Goal: Task Accomplishment & Management: Complete application form

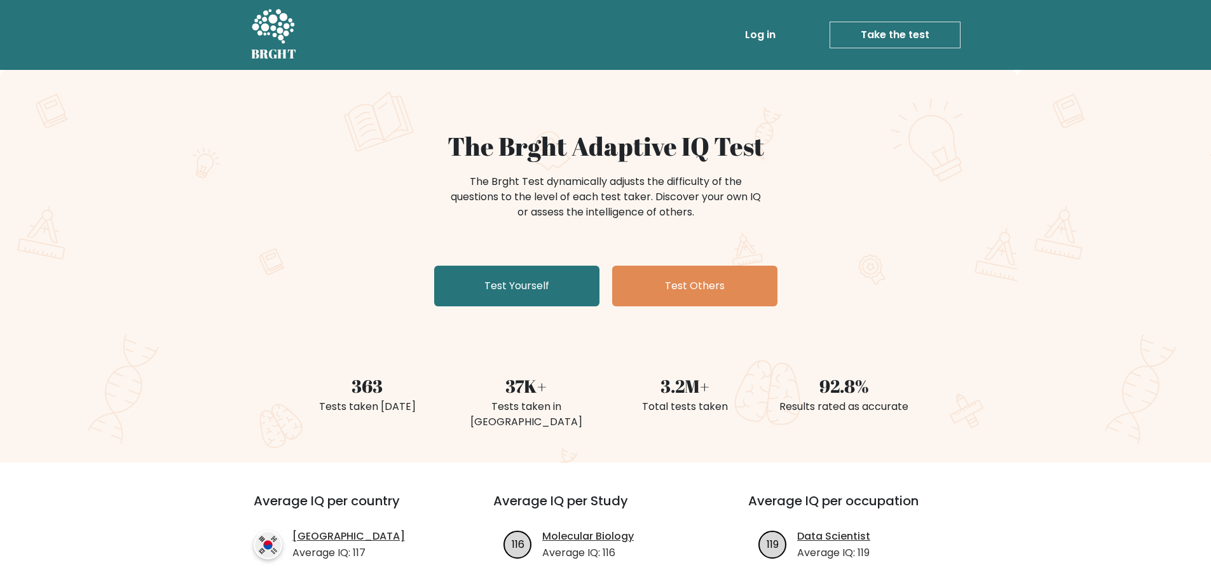
click at [505, 287] on link "Test Yourself" at bounding box center [516, 286] width 165 height 41
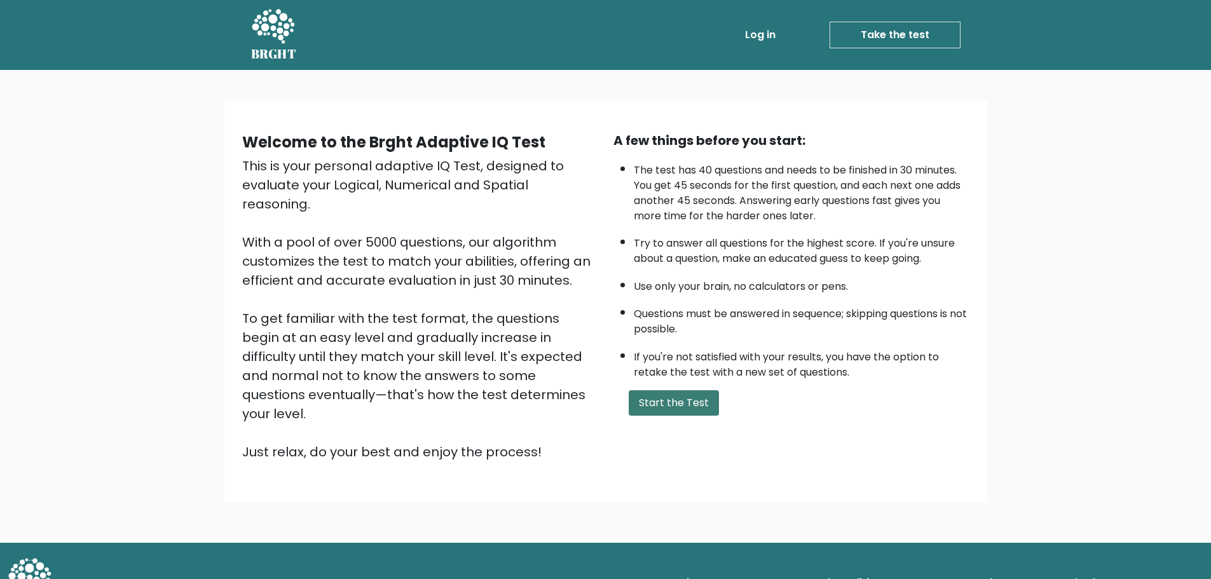
click at [651, 406] on button "Start the Test" at bounding box center [674, 402] width 90 height 25
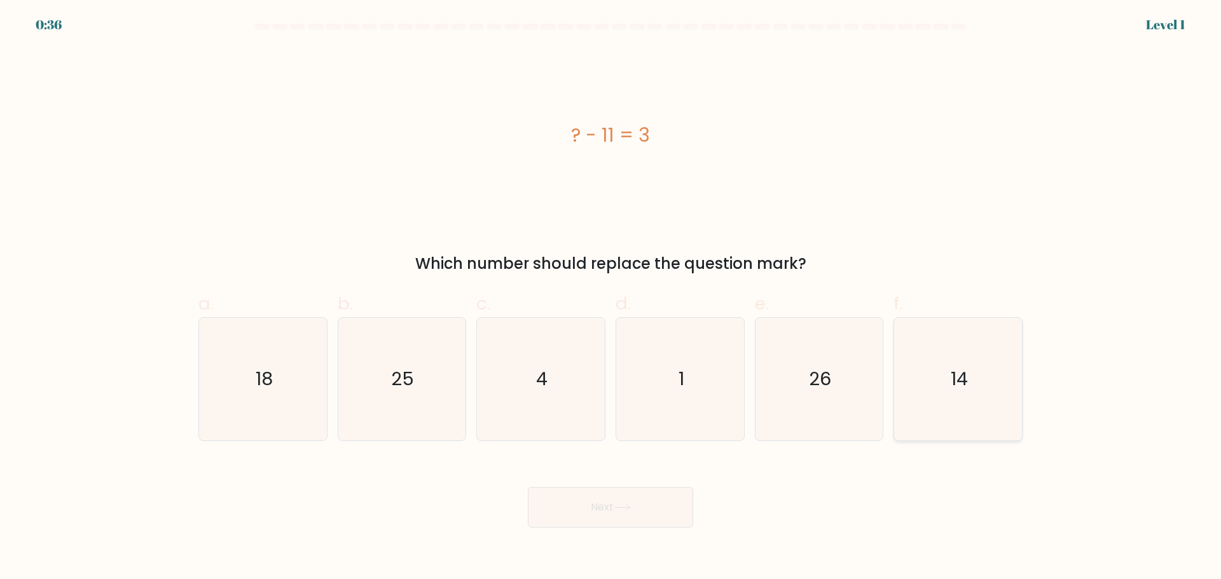
click at [993, 396] on icon "14" at bounding box center [958, 379] width 123 height 123
click at [611, 298] on input "f. 14" at bounding box center [610, 294] width 1 height 8
radio input "true"
click at [554, 504] on button "Next" at bounding box center [610, 507] width 165 height 41
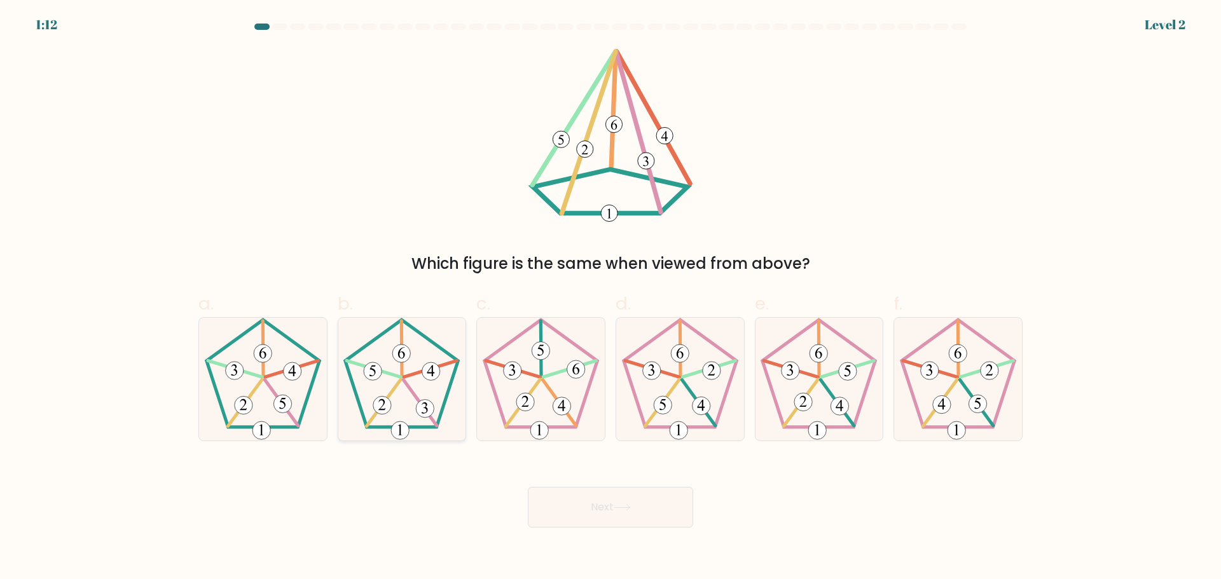
click at [413, 399] on icon at bounding box center [401, 379] width 123 height 123
click at [610, 298] on input "b." at bounding box center [610, 294] width 1 height 8
radio input "true"
click at [589, 497] on button "Next" at bounding box center [610, 507] width 165 height 41
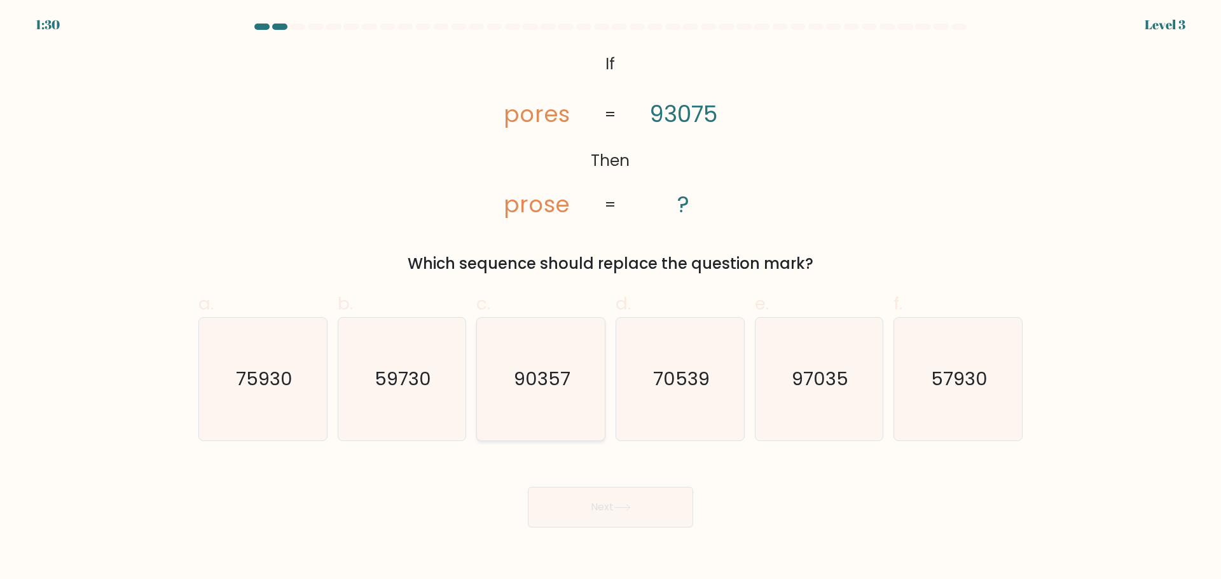
click at [575, 397] on icon "90357" at bounding box center [540, 379] width 123 height 123
click at [610, 298] on input "c. 90357" at bounding box center [610, 294] width 1 height 8
radio input "true"
click at [649, 505] on button "Next" at bounding box center [610, 507] width 165 height 41
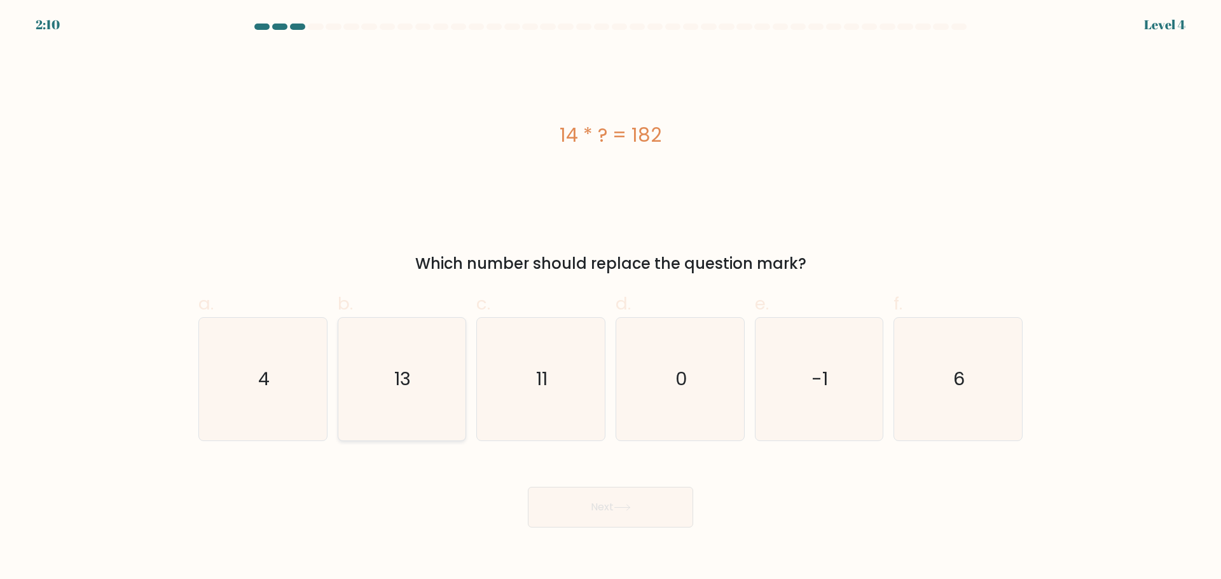
click at [432, 413] on icon "13" at bounding box center [401, 379] width 123 height 123
click at [610, 298] on input "b. 13" at bounding box center [610, 294] width 1 height 8
radio input "true"
click at [575, 504] on button "Next" at bounding box center [610, 507] width 165 height 41
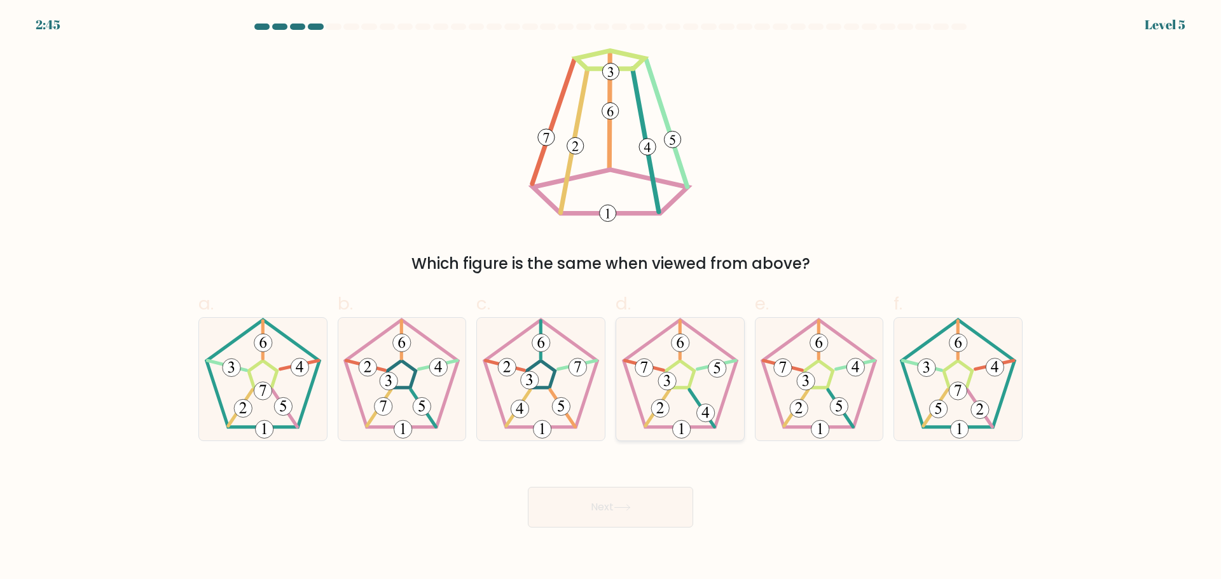
click at [682, 397] on icon at bounding box center [680, 379] width 123 height 123
click at [611, 298] on input "d." at bounding box center [610, 294] width 1 height 8
radio input "true"
click at [640, 509] on button "Next" at bounding box center [610, 507] width 165 height 41
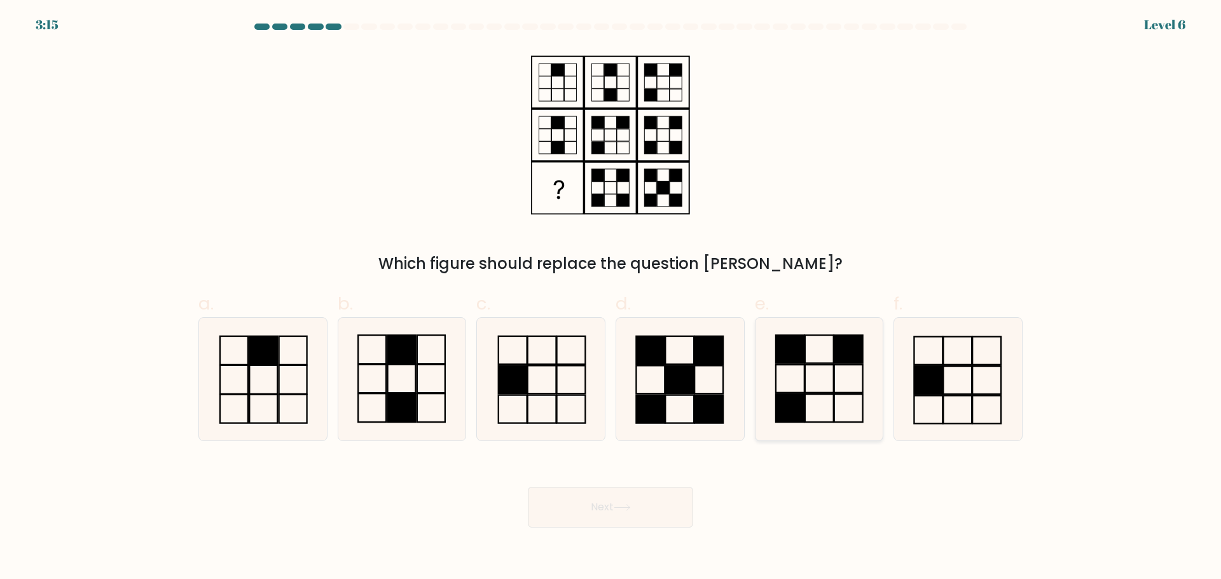
click at [799, 383] on icon at bounding box center [818, 379] width 123 height 123
click at [611, 298] on input "e." at bounding box center [610, 294] width 1 height 8
radio input "true"
click at [587, 507] on button "Next" at bounding box center [610, 507] width 165 height 41
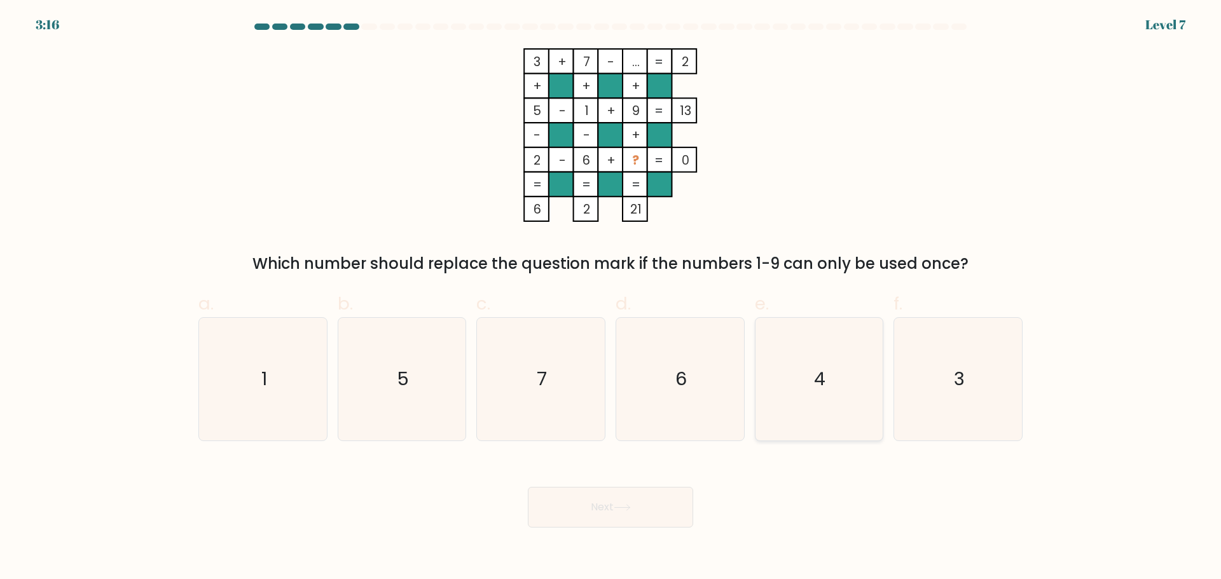
click at [807, 379] on icon "4" at bounding box center [818, 379] width 123 height 123
click at [611, 298] on input "e. 4" at bounding box center [610, 294] width 1 height 8
radio input "true"
click at [587, 525] on button "Next" at bounding box center [610, 507] width 165 height 41
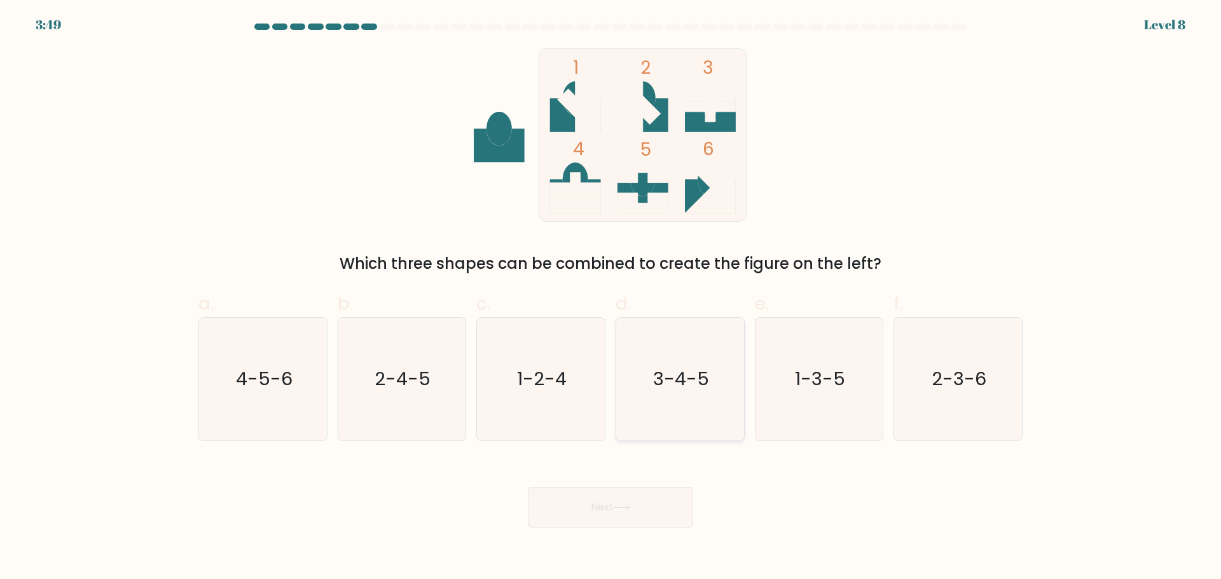
click at [664, 387] on text "3-4-5" at bounding box center [681, 378] width 56 height 25
click at [611, 298] on input "d. 3-4-5" at bounding box center [610, 294] width 1 height 8
radio input "true"
click at [617, 522] on button "Next" at bounding box center [610, 507] width 165 height 41
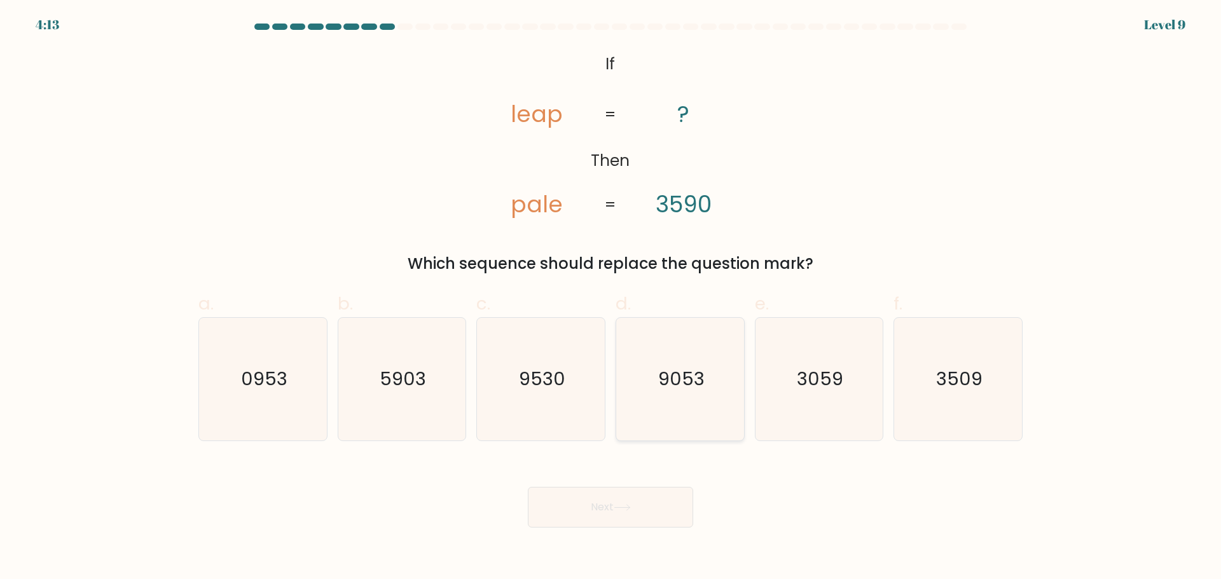
click at [703, 395] on icon "9053" at bounding box center [680, 379] width 123 height 123
click at [611, 298] on input "d. 9053" at bounding box center [610, 294] width 1 height 8
radio input "true"
click at [637, 513] on button "Next" at bounding box center [610, 507] width 165 height 41
click at [636, 509] on button "Next" at bounding box center [610, 507] width 165 height 41
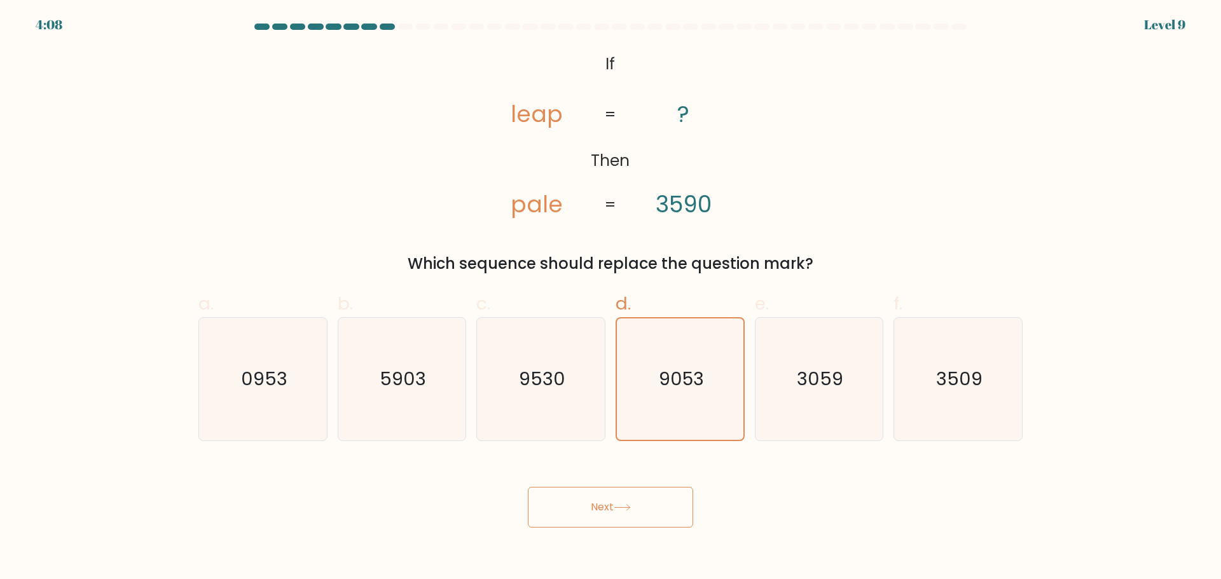
click at [588, 507] on button "Next" at bounding box center [610, 507] width 165 height 41
click at [671, 352] on icon "9053" at bounding box center [679, 379] width 121 height 121
click at [611, 298] on input "d. 9053" at bounding box center [610, 294] width 1 height 8
click at [608, 503] on button "Next" at bounding box center [610, 507] width 165 height 41
click at [602, 512] on button "Next" at bounding box center [610, 507] width 165 height 41
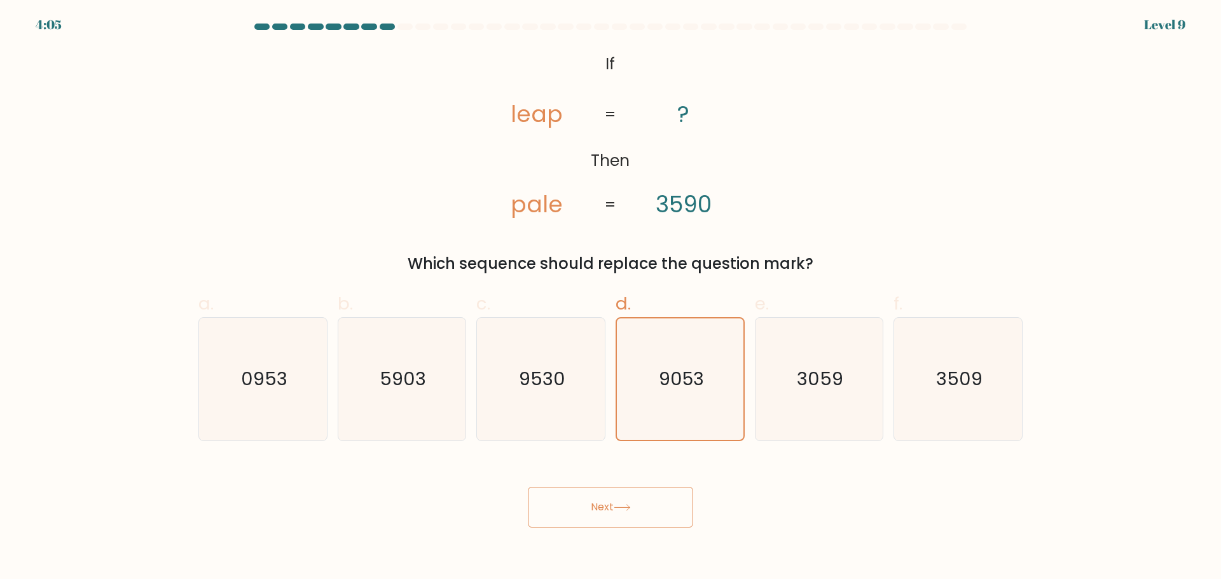
click at [602, 512] on button "Next" at bounding box center [610, 507] width 165 height 41
click at [671, 216] on tspan "3590" at bounding box center [684, 204] width 56 height 31
click at [696, 380] on text "9053" at bounding box center [681, 378] width 45 height 25
click at [611, 298] on input "d. 9053" at bounding box center [610, 294] width 1 height 8
click at [619, 502] on button "Next" at bounding box center [610, 507] width 165 height 41
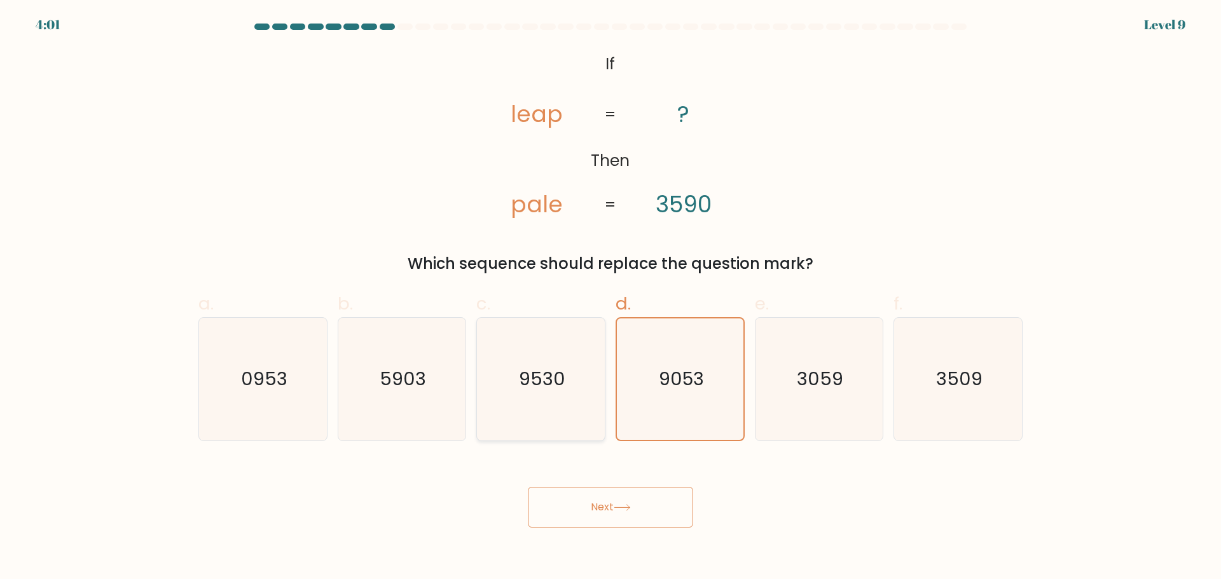
click at [567, 377] on icon "9530" at bounding box center [540, 379] width 123 height 123
click at [610, 298] on input "c. 9530" at bounding box center [610, 294] width 1 height 8
radio input "true"
click at [673, 385] on text "9053" at bounding box center [681, 378] width 46 height 25
click at [611, 298] on input "d. 9053" at bounding box center [610, 294] width 1 height 8
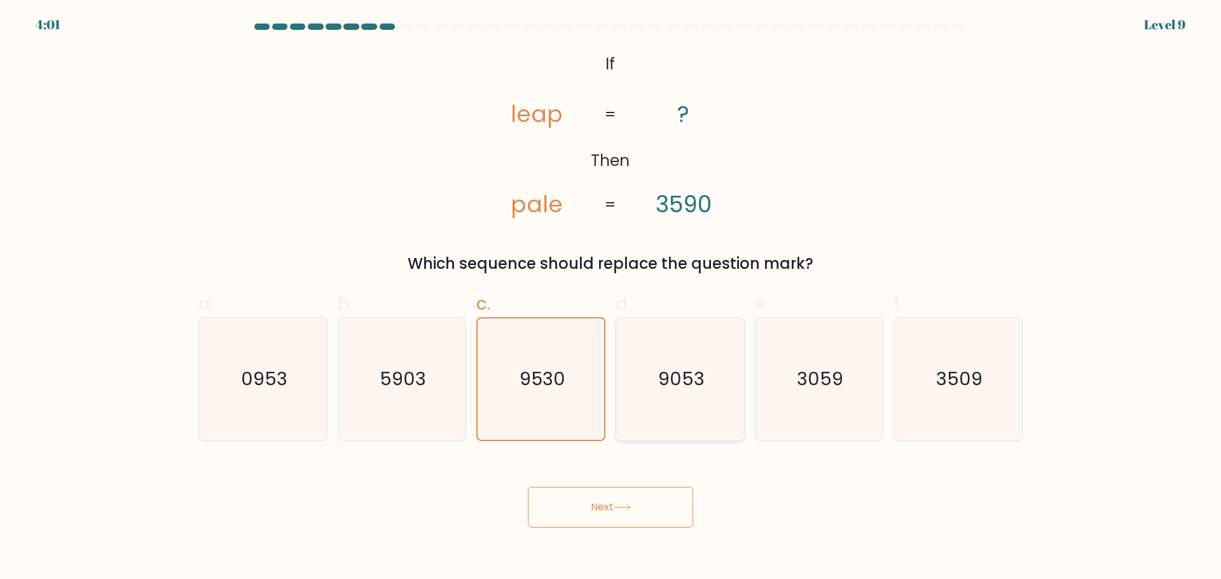
radio input "true"
click at [620, 502] on button "Next" at bounding box center [610, 507] width 165 height 41
click at [689, 381] on text "9053" at bounding box center [681, 378] width 45 height 25
click at [611, 298] on input "d. 9053" at bounding box center [610, 294] width 1 height 8
click at [689, 381] on text "9053" at bounding box center [681, 378] width 45 height 25
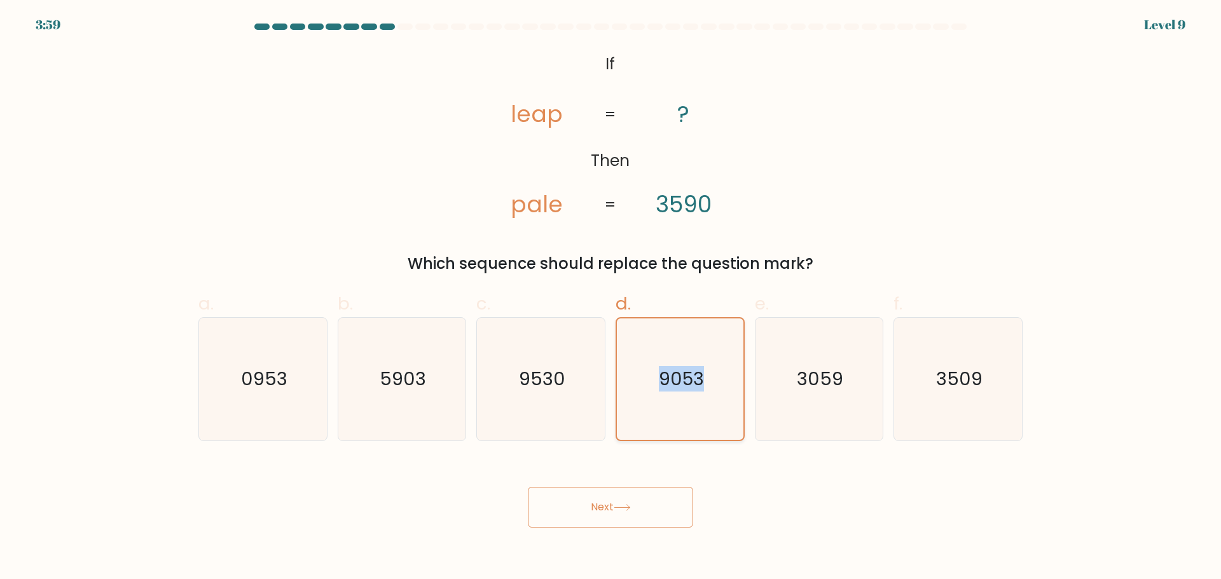
click at [611, 298] on input "d. 9053" at bounding box center [610, 294] width 1 height 8
click at [705, 376] on icon "9053" at bounding box center [679, 379] width 121 height 121
click at [611, 298] on input "d. 9053" at bounding box center [610, 294] width 1 height 8
click at [769, 379] on icon "3059" at bounding box center [818, 379] width 123 height 123
click at [611, 298] on input "e. 3059" at bounding box center [610, 294] width 1 height 8
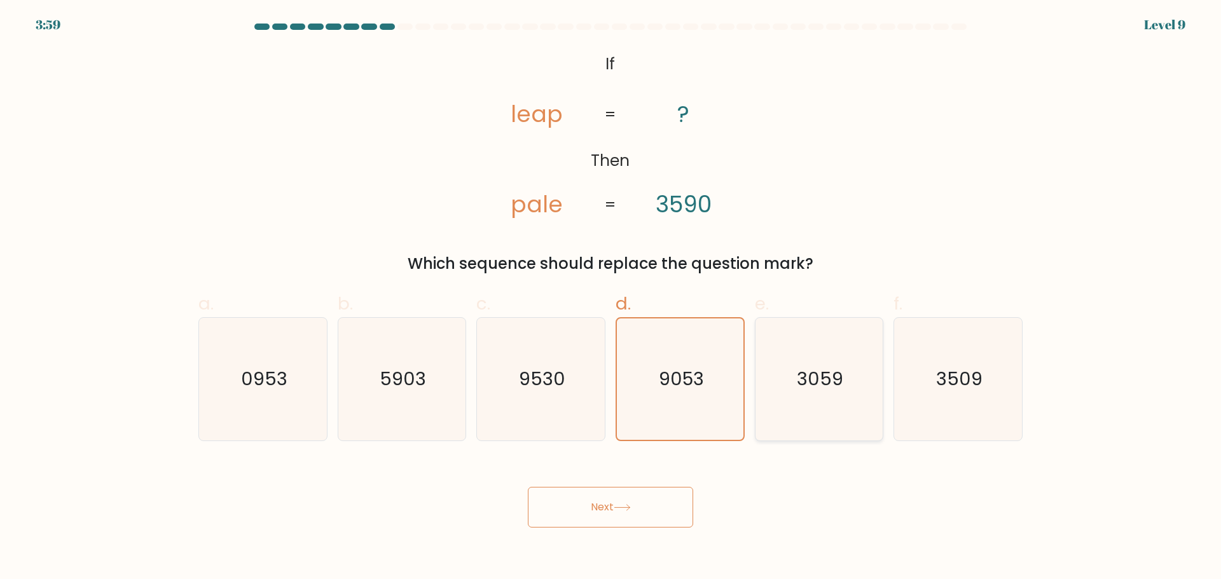
radio input "true"
click at [654, 483] on div "Next" at bounding box center [610, 492] width 839 height 71
click at [642, 505] on button "Next" at bounding box center [610, 507] width 165 height 41
click at [689, 410] on icon "9053" at bounding box center [680, 379] width 123 height 123
click at [611, 298] on input "d. 9053" at bounding box center [610, 294] width 1 height 8
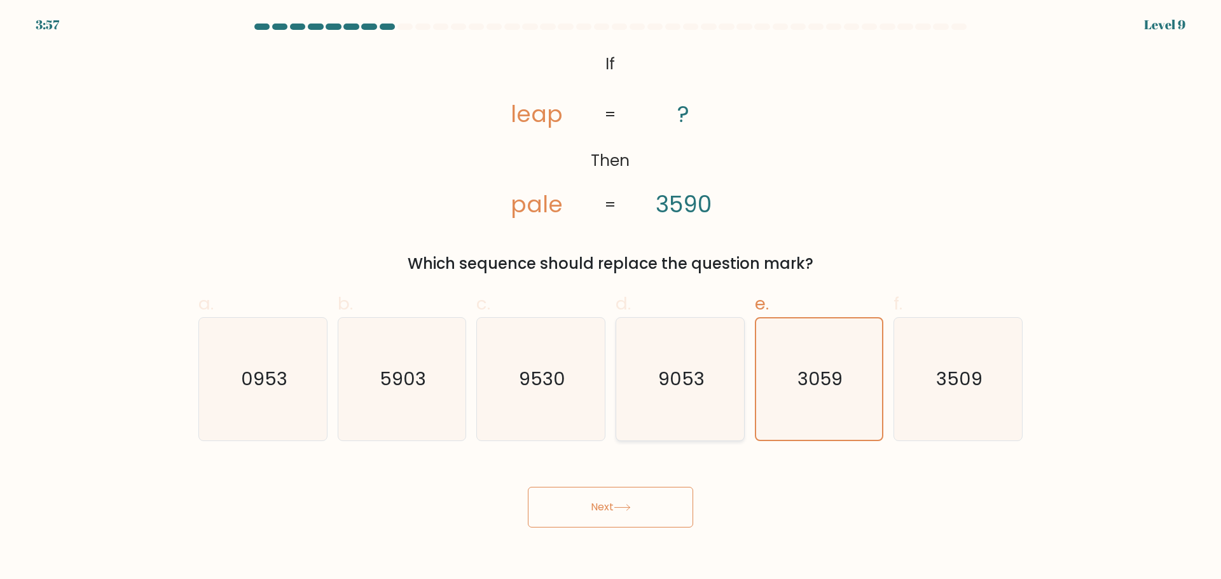
radio input "true"
click at [467, 396] on div "b. 5903" at bounding box center [402, 366] width 139 height 150
click at [563, 503] on button "Next" at bounding box center [610, 507] width 165 height 41
click at [523, 407] on icon "9530" at bounding box center [540, 379] width 123 height 123
click at [610, 298] on input "c. 9530" at bounding box center [610, 294] width 1 height 8
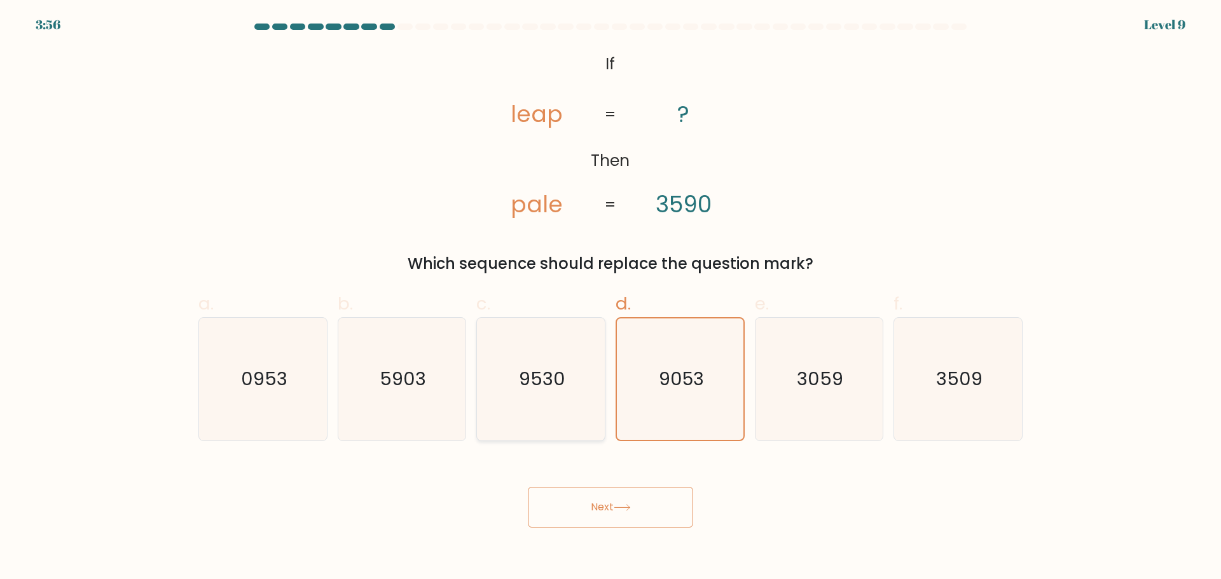
radio input "true"
click at [550, 521] on button "Next" at bounding box center [610, 507] width 165 height 41
click at [429, 418] on icon "5903" at bounding box center [401, 379] width 123 height 123
click at [610, 298] on input "b. 5903" at bounding box center [610, 294] width 1 height 8
radio input "true"
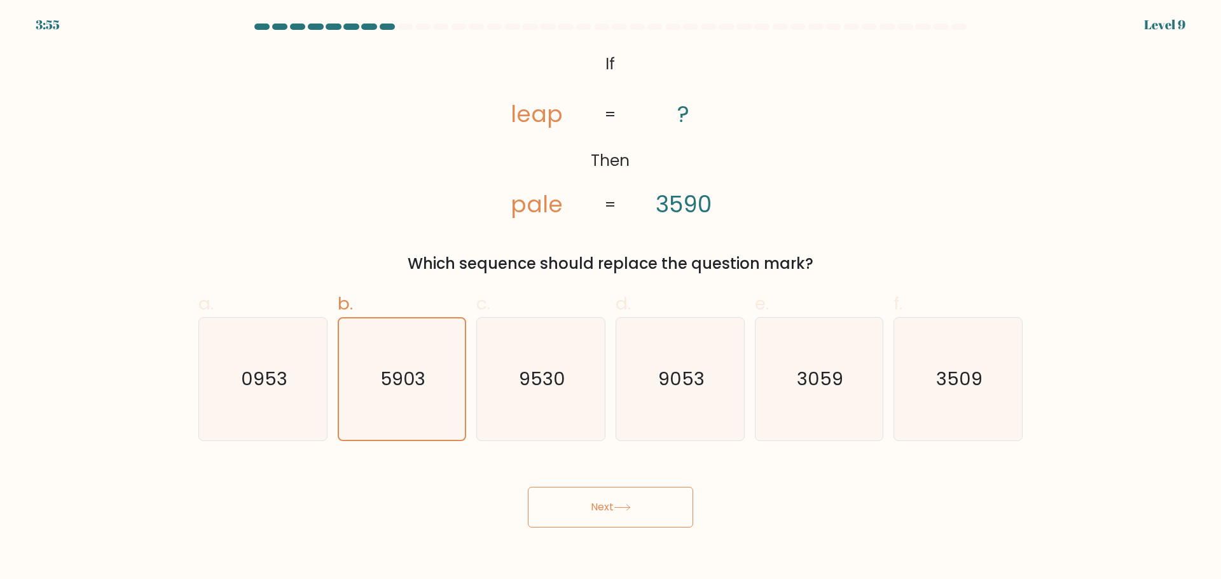
click at [548, 520] on button "Next" at bounding box center [610, 507] width 165 height 41
click at [303, 369] on icon "0953" at bounding box center [263, 379] width 123 height 123
click at [610, 298] on input "a. 0953" at bounding box center [610, 294] width 1 height 8
radio input "true"
click at [605, 517] on button "Next" at bounding box center [610, 507] width 165 height 41
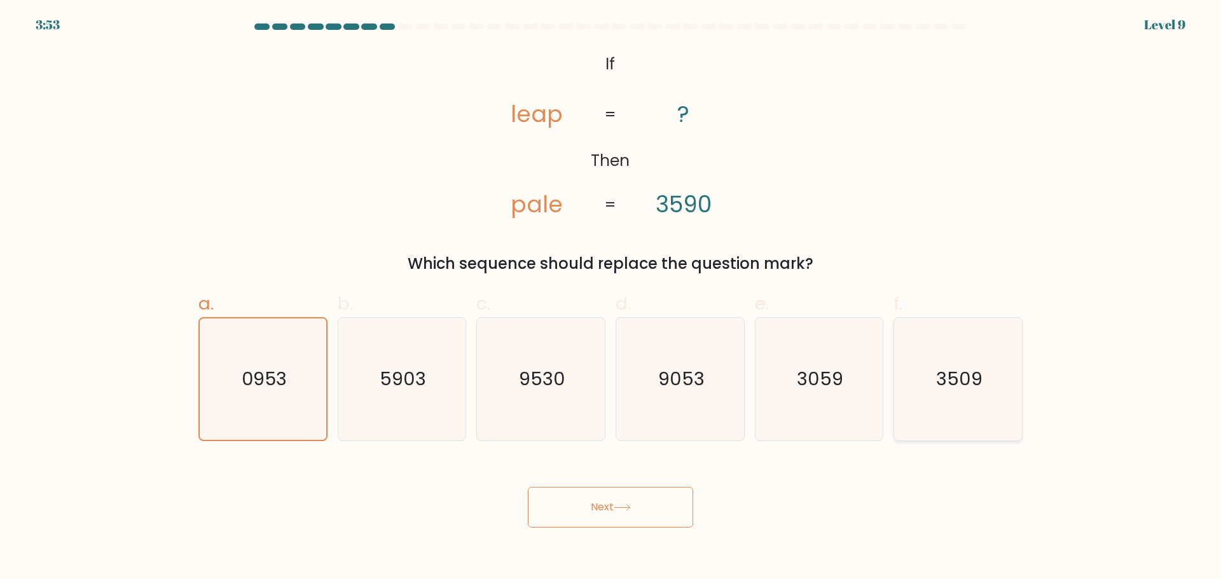
click at [912, 418] on icon "3509" at bounding box center [958, 379] width 123 height 123
click at [611, 298] on input "f. 3509" at bounding box center [610, 294] width 1 height 8
radio input "true"
click at [638, 520] on button "Next" at bounding box center [610, 507] width 165 height 41
click at [657, 421] on icon "9053" at bounding box center [680, 379] width 123 height 123
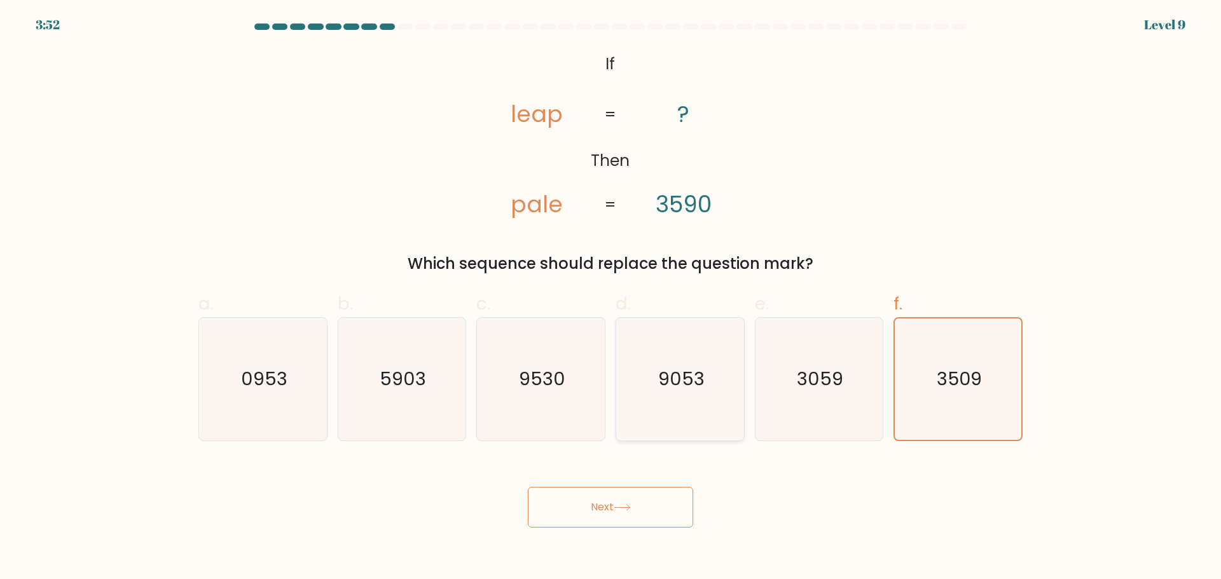
click at [611, 298] on input "d. 9053" at bounding box center [610, 294] width 1 height 8
radio input "true"
click at [610, 521] on button "Next" at bounding box center [610, 507] width 165 height 41
click at [691, 366] on text "9053" at bounding box center [681, 378] width 46 height 25
click at [611, 298] on input "d. 9053" at bounding box center [610, 294] width 1 height 8
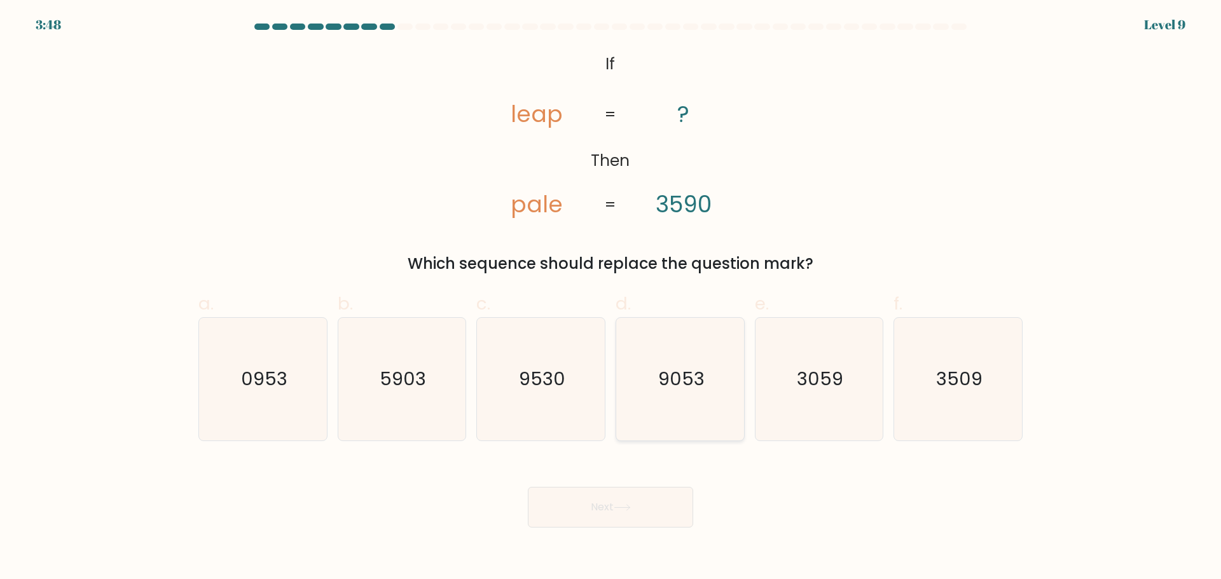
radio input "true"
click at [654, 518] on button "Next" at bounding box center [610, 507] width 165 height 41
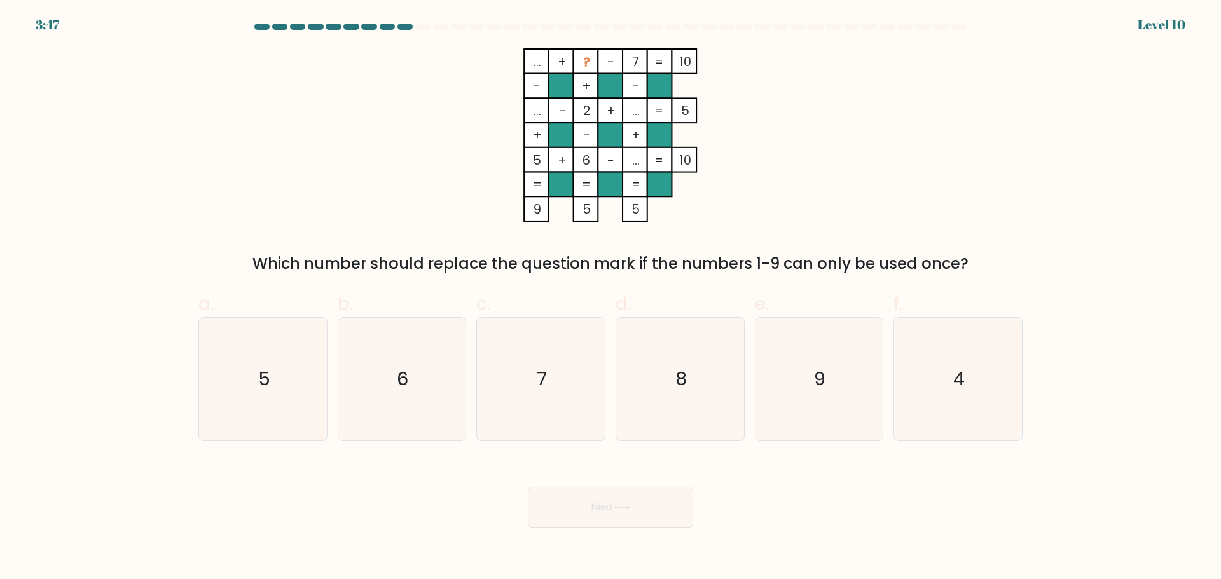
click at [615, 504] on button "Next" at bounding box center [610, 507] width 165 height 41
click at [836, 162] on div "... + ? - 7 10 - + - ... - 2 + ... 5 + - + 5 + 6 - ... = 10 = = = = 9 5 5 = Whi…" at bounding box center [610, 161] width 839 height 227
click at [825, 373] on text "9" at bounding box center [820, 378] width 11 height 25
click at [611, 298] on input "e. 9" at bounding box center [610, 294] width 1 height 8
radio input "true"
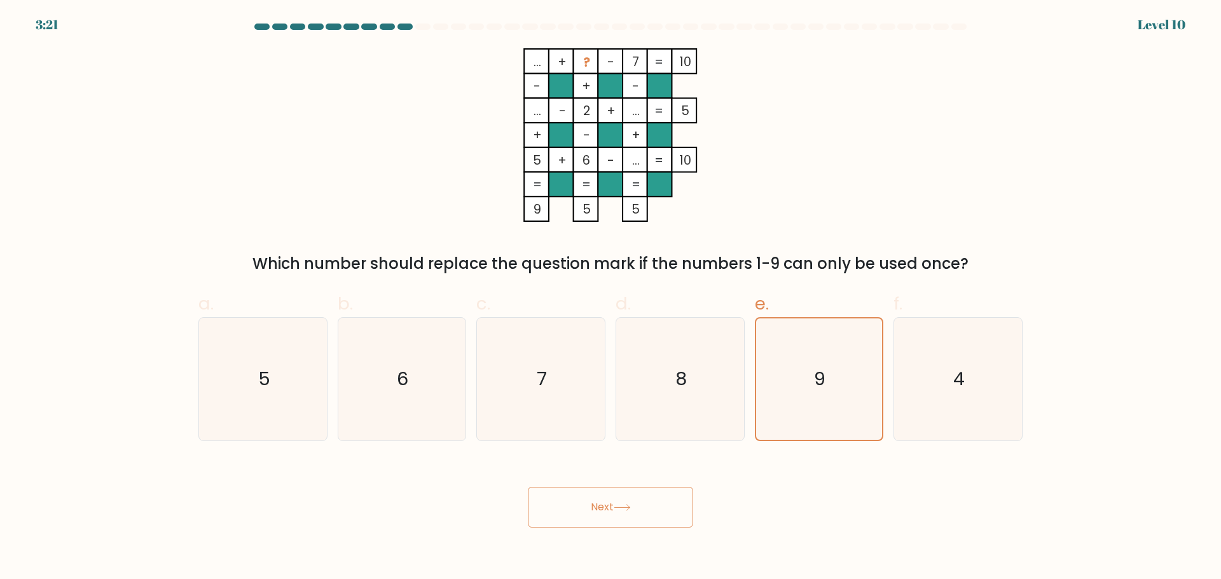
click at [594, 510] on button "Next" at bounding box center [610, 507] width 165 height 41
click at [596, 508] on button "Next" at bounding box center [610, 507] width 165 height 41
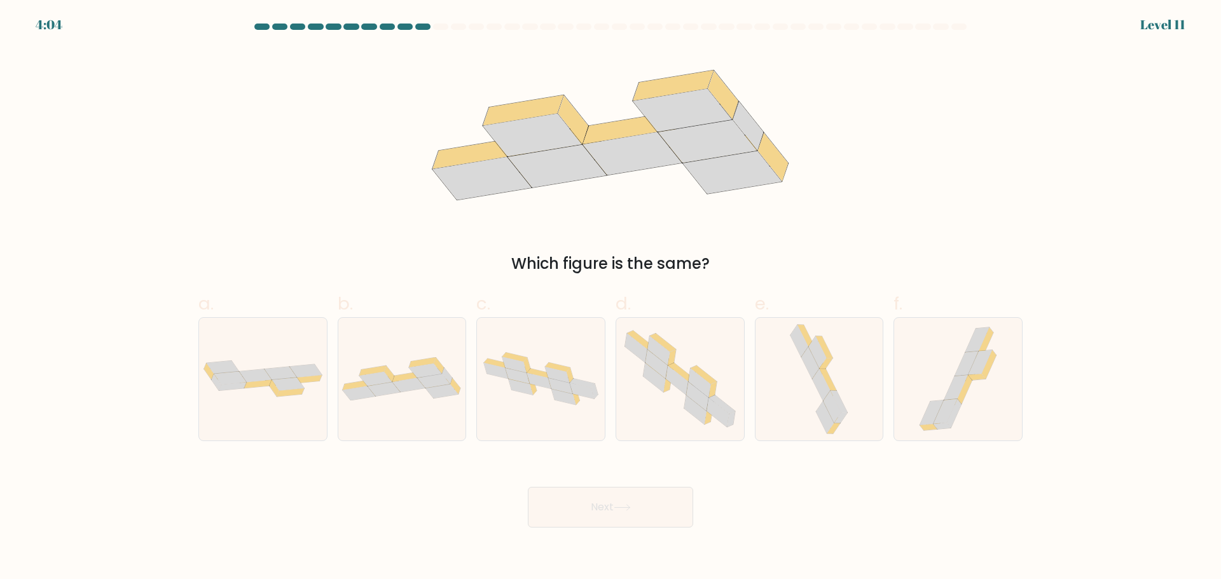
click at [825, 242] on div "Which figure is the same?" at bounding box center [610, 161] width 839 height 227
click at [437, 347] on div at bounding box center [402, 379] width 129 height 124
click at [610, 298] on input "b." at bounding box center [610, 294] width 1 height 8
radio input "true"
click at [612, 506] on button "Next" at bounding box center [610, 507] width 165 height 41
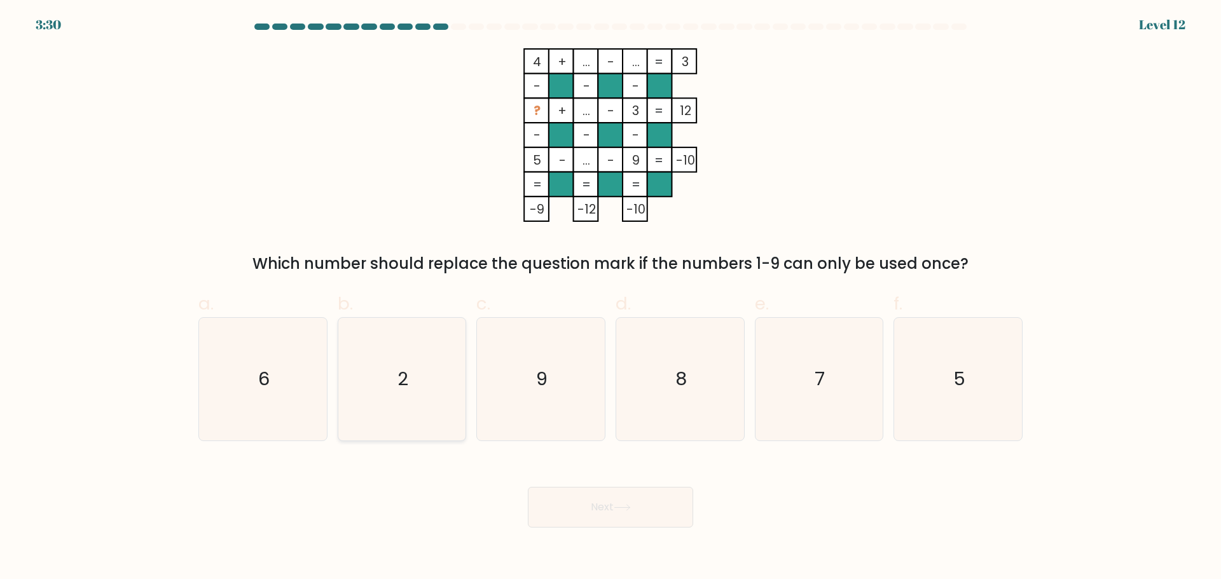
drag, startPoint x: 429, startPoint y: 357, endPoint x: 439, endPoint y: 363, distance: 11.5
click at [429, 357] on icon "2" at bounding box center [401, 379] width 123 height 123
click at [610, 298] on input "b. 2" at bounding box center [610, 294] width 1 height 8
radio input "true"
click at [611, 500] on button "Next" at bounding box center [610, 507] width 165 height 41
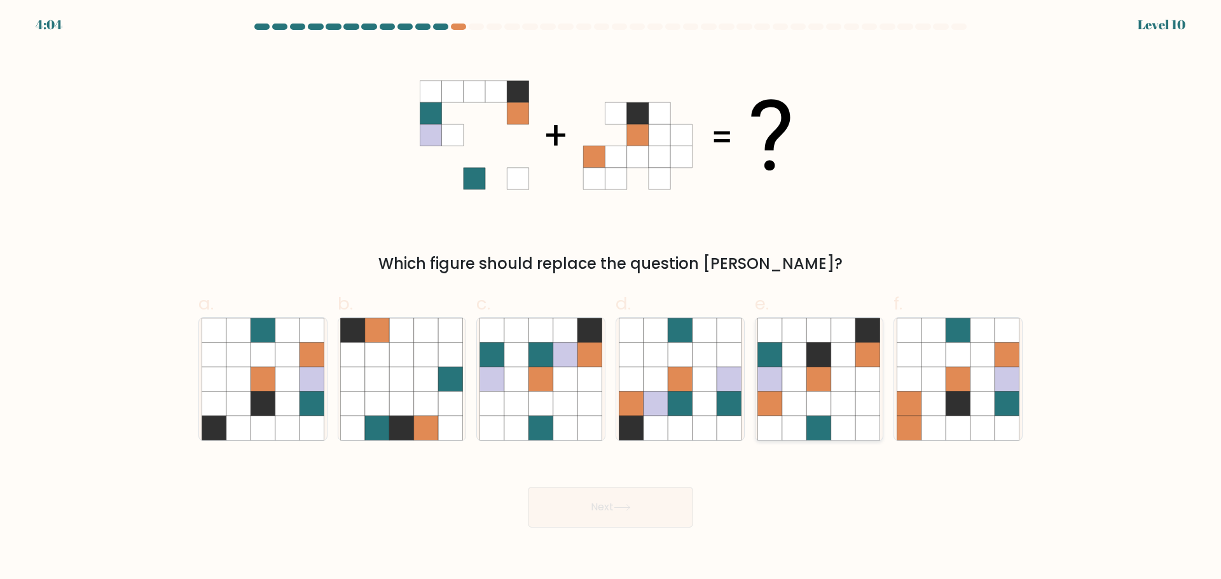
click at [858, 364] on icon at bounding box center [868, 354] width 24 height 24
click at [611, 298] on input "e." at bounding box center [610, 294] width 1 height 8
radio input "true"
click at [621, 512] on button "Next" at bounding box center [610, 507] width 165 height 41
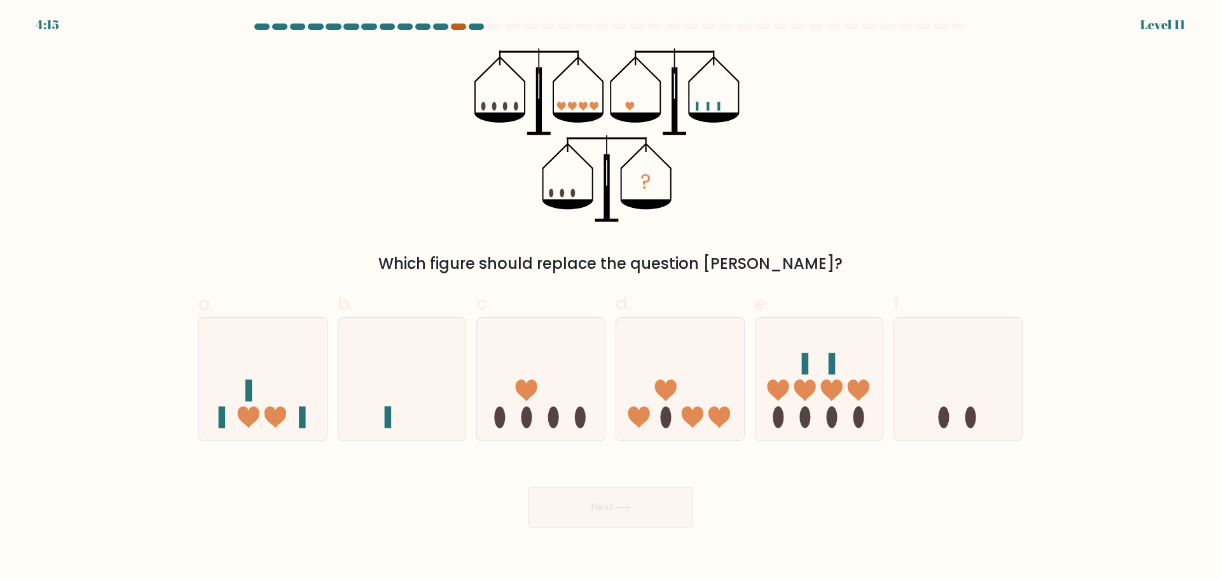
click at [460, 27] on div at bounding box center [458, 27] width 15 height 6
click at [453, 25] on div at bounding box center [458, 27] width 15 height 6
click at [305, 397] on icon at bounding box center [263, 379] width 128 height 106
click at [610, 298] on input "a." at bounding box center [610, 294] width 1 height 8
radio input "true"
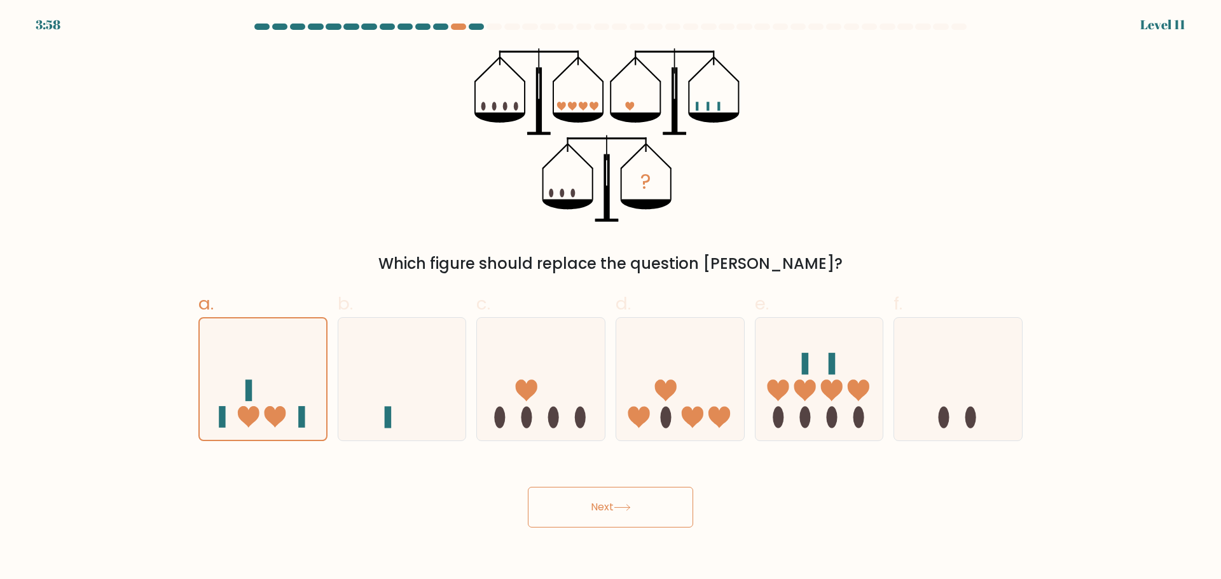
click at [615, 506] on button "Next" at bounding box center [610, 507] width 165 height 41
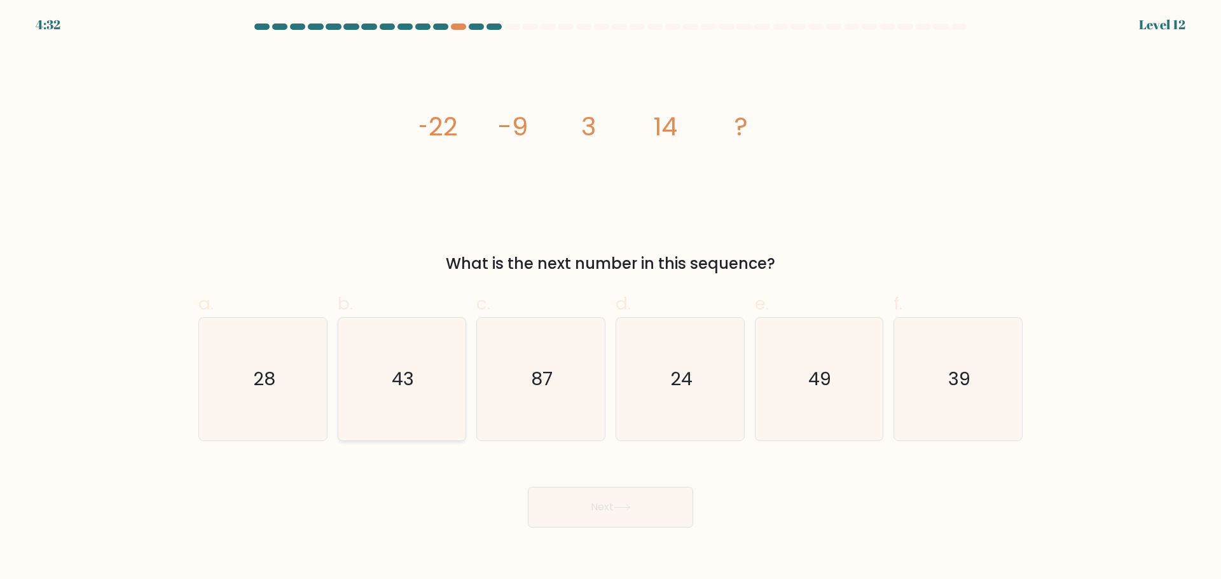
click at [360, 364] on icon "43" at bounding box center [401, 379] width 123 height 123
click at [610, 298] on input "b. 43" at bounding box center [610, 294] width 1 height 8
radio input "true"
click at [608, 506] on button "Next" at bounding box center [610, 507] width 165 height 41
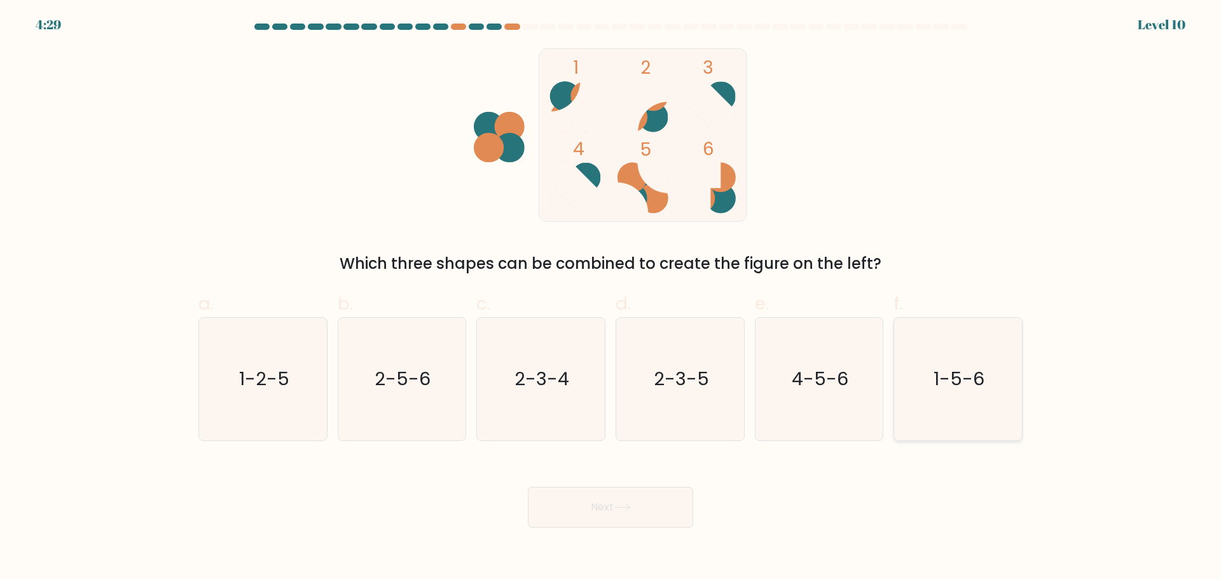
click at [1015, 386] on icon "1-5-6" at bounding box center [958, 379] width 123 height 123
click at [611, 298] on input "f. 1-5-6" at bounding box center [610, 294] width 1 height 8
radio input "true"
click at [665, 511] on button "Next" at bounding box center [610, 507] width 165 height 41
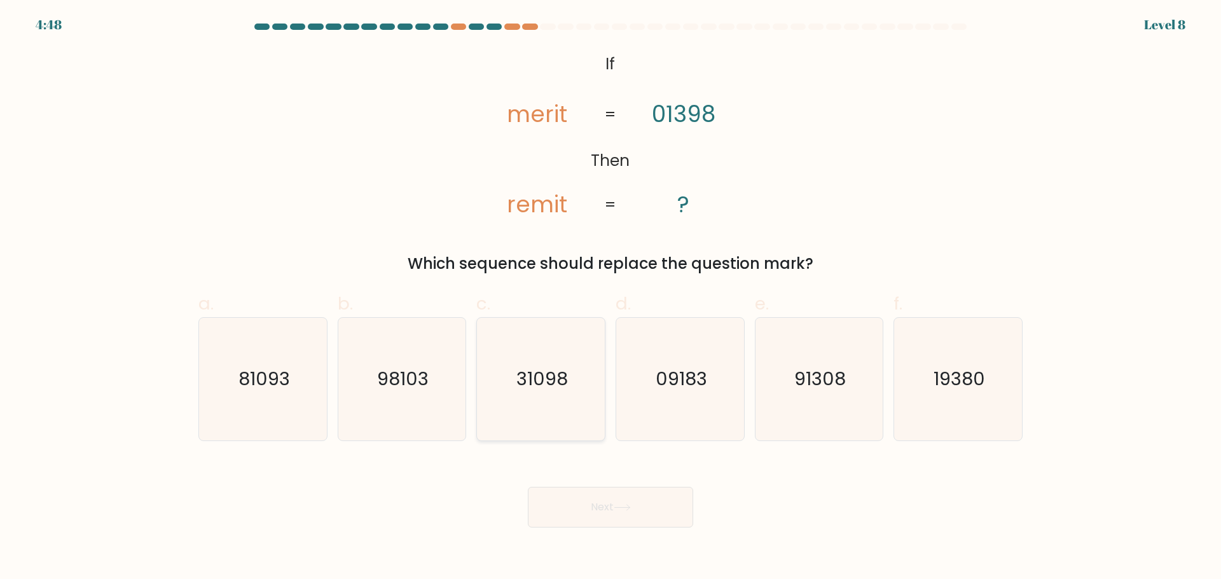
click at [525, 359] on icon "31098" at bounding box center [540, 379] width 123 height 123
click at [610, 298] on input "c. 31098" at bounding box center [610, 294] width 1 height 8
radio input "true"
click at [616, 512] on button "Next" at bounding box center [610, 507] width 165 height 41
click at [645, 502] on button "Next" at bounding box center [610, 507] width 165 height 41
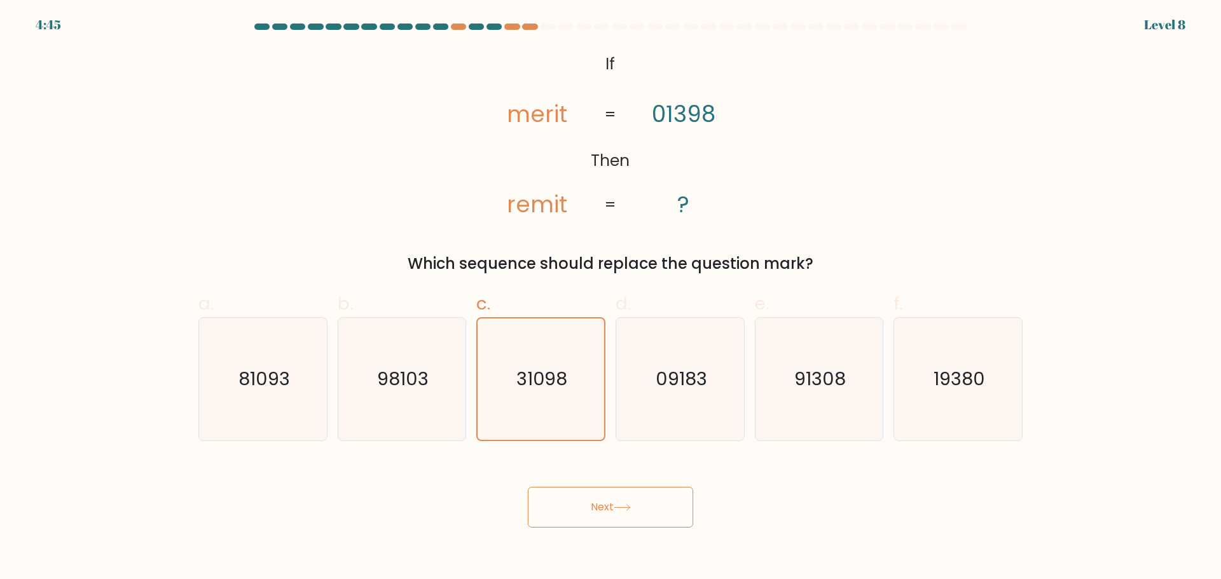
click at [645, 502] on button "Next" at bounding box center [610, 507] width 165 height 41
click at [572, 491] on button "Next" at bounding box center [610, 507] width 165 height 41
click at [612, 507] on button "Next" at bounding box center [610, 507] width 165 height 41
